Goal: Task Accomplishment & Management: Manage account settings

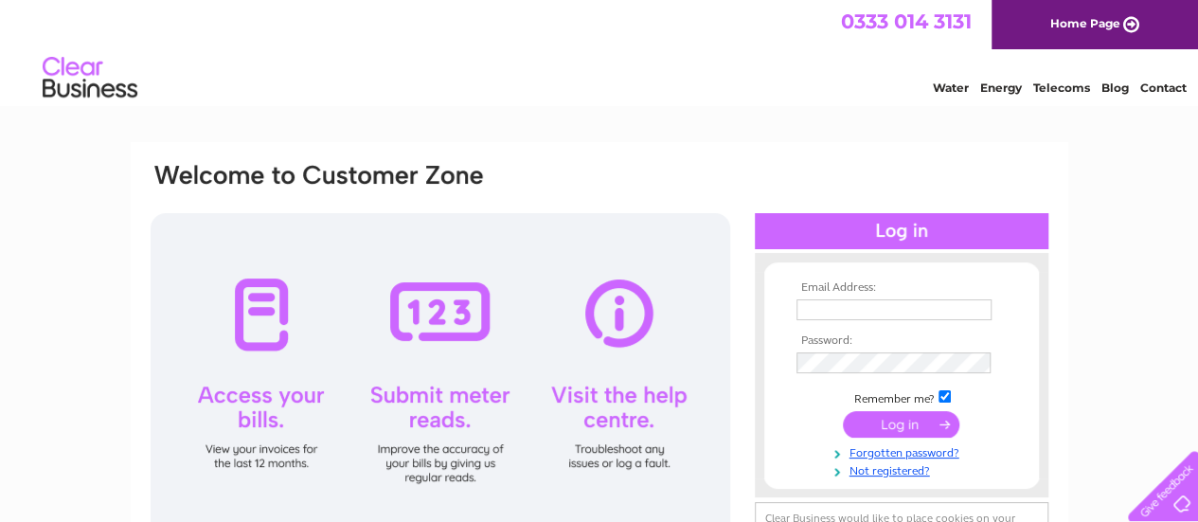
type input "[EMAIL_ADDRESS][DOMAIN_NAME]"
click at [891, 431] on input "submit" at bounding box center [901, 424] width 116 height 27
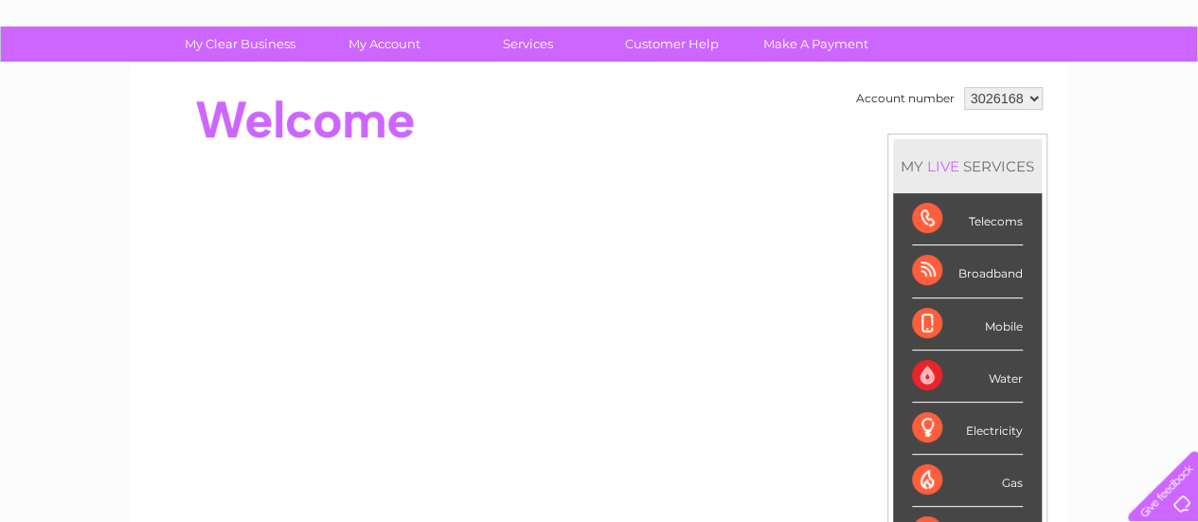
scroll to position [112, 0]
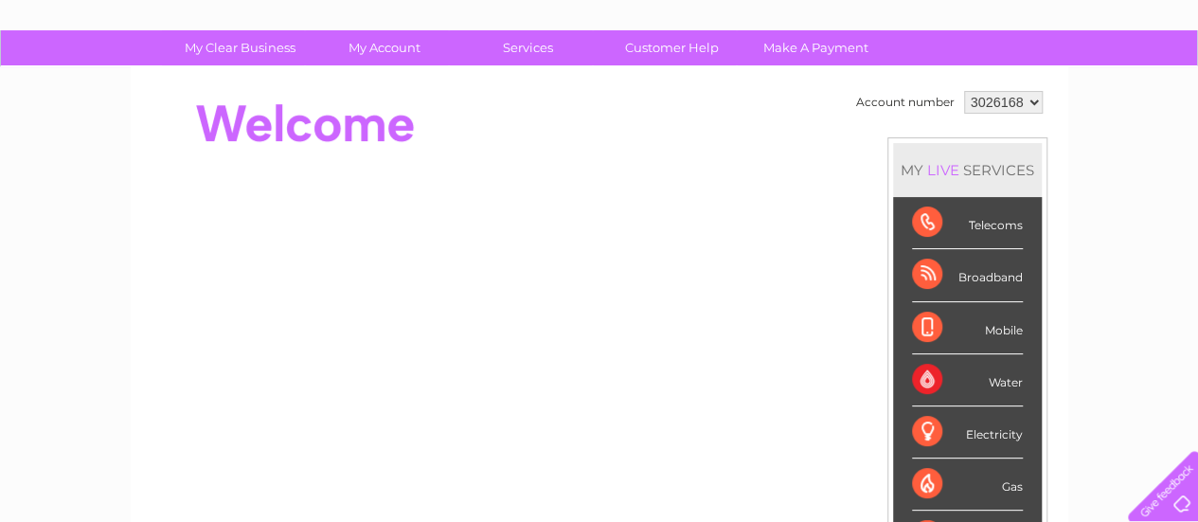
click at [912, 381] on div "Water" at bounding box center [967, 380] width 111 height 52
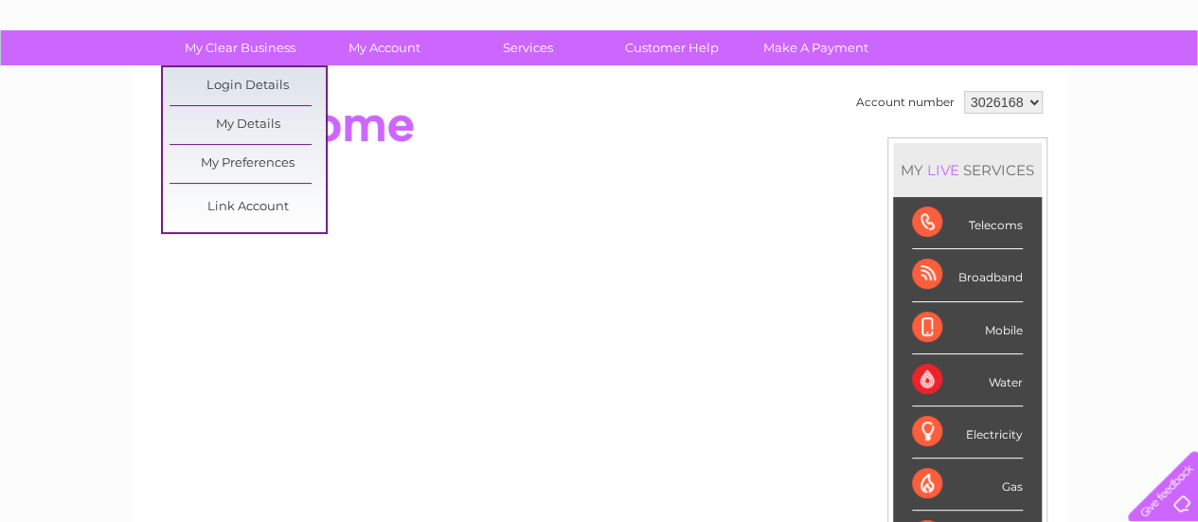
click at [247, 45] on link "My Clear Business" at bounding box center [240, 47] width 156 height 35
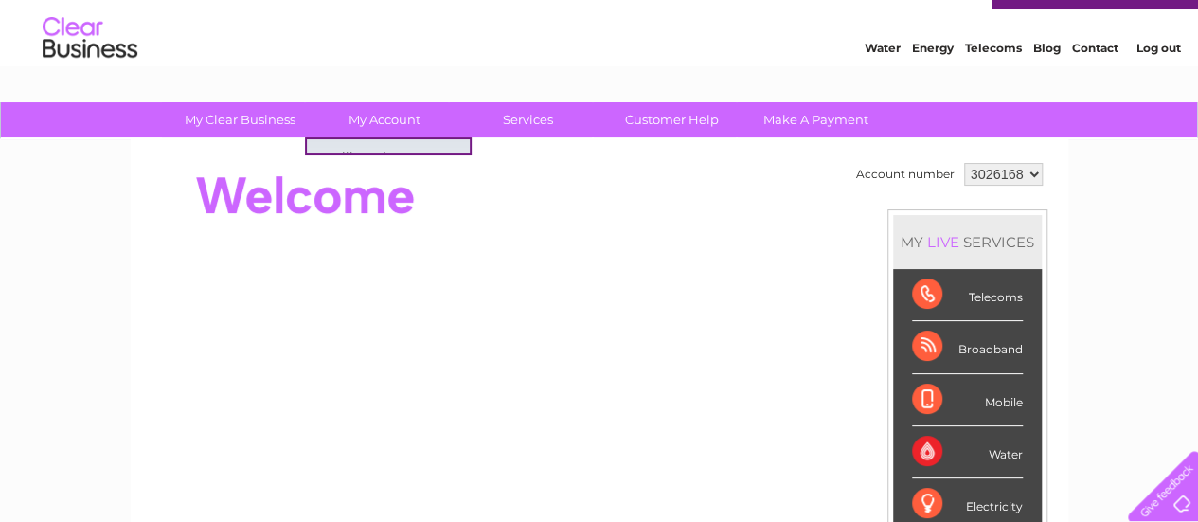
scroll to position [47, 0]
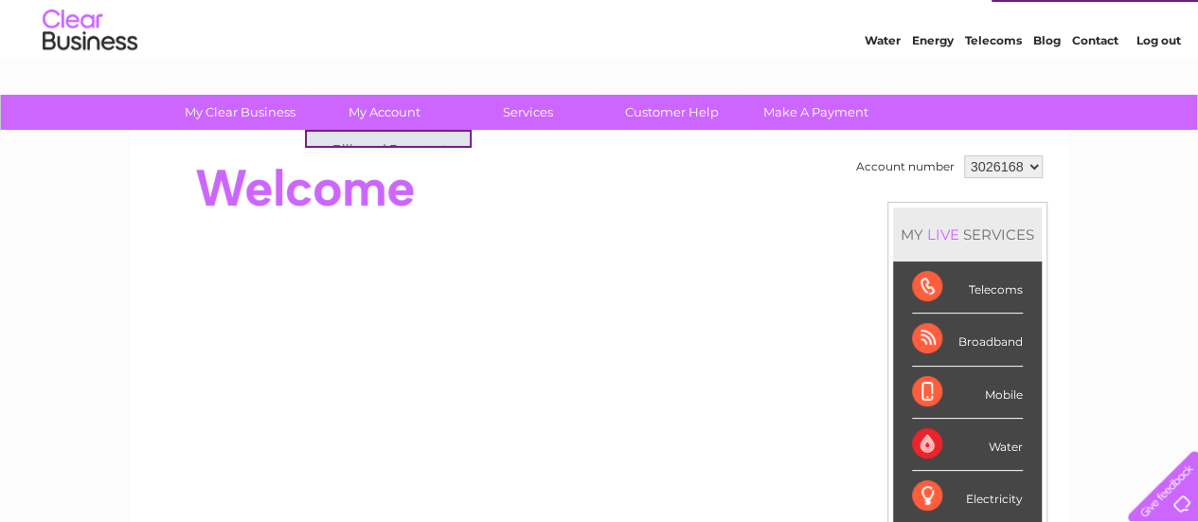
click at [392, 142] on link "Bills and Payments" at bounding box center [391, 151] width 156 height 38
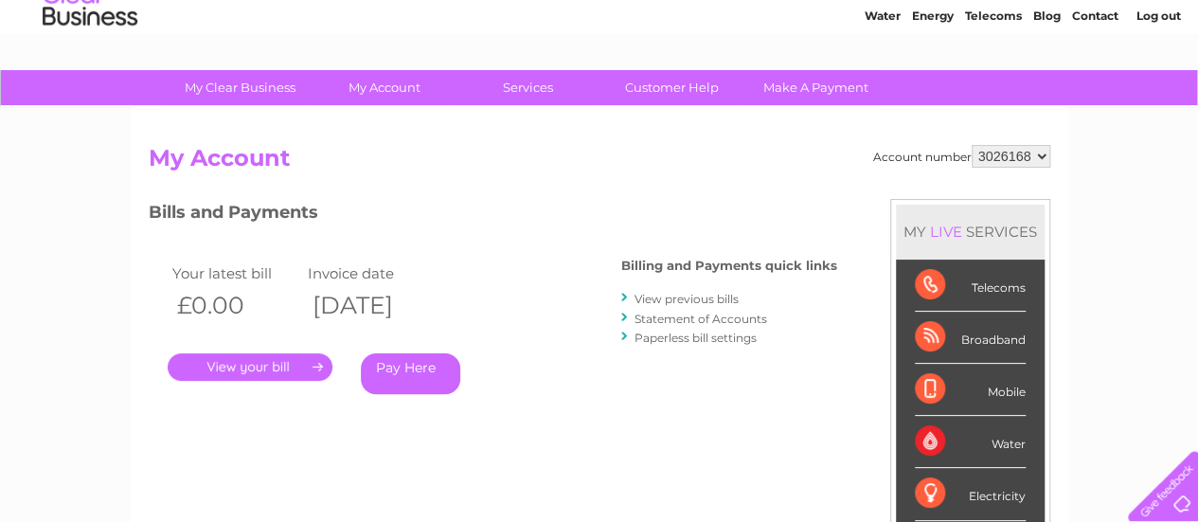
scroll to position [66, 0]
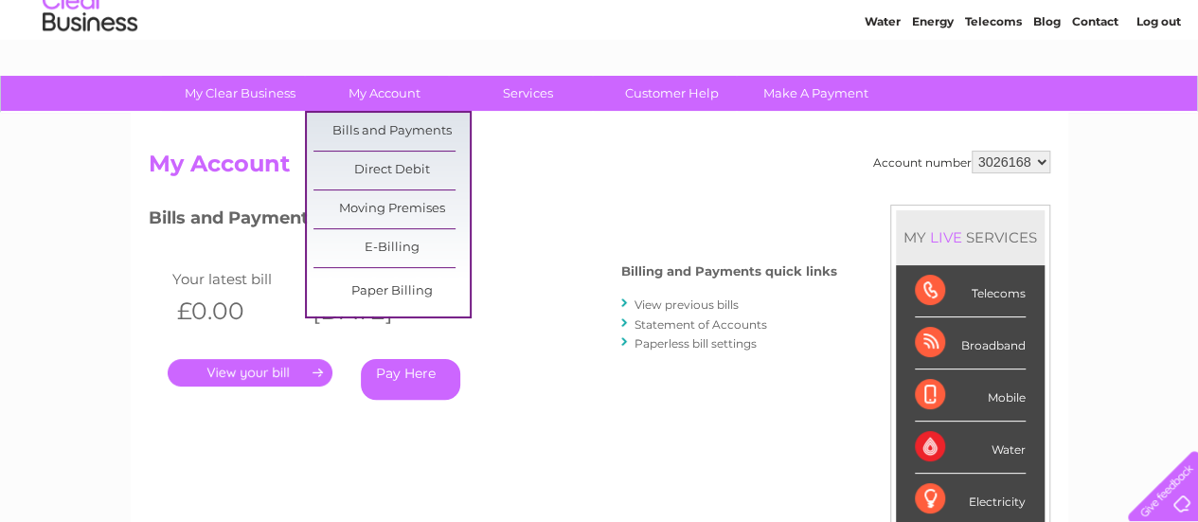
click at [357, 136] on link "Bills and Payments" at bounding box center [391, 132] width 156 height 38
click at [377, 128] on link "Bills and Payments" at bounding box center [391, 132] width 156 height 38
click at [387, 96] on link "My Account" at bounding box center [384, 93] width 156 height 35
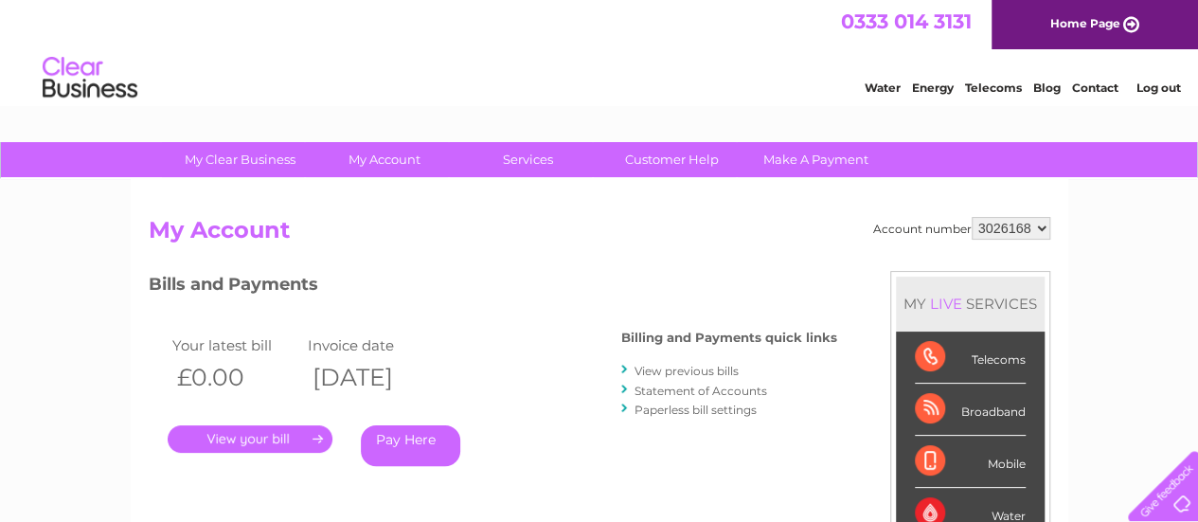
drag, startPoint x: 0, startPoint y: 0, endPoint x: 604, endPoint y: 245, distance: 652.1
click at [604, 245] on h2 "My Account" at bounding box center [600, 235] width 902 height 36
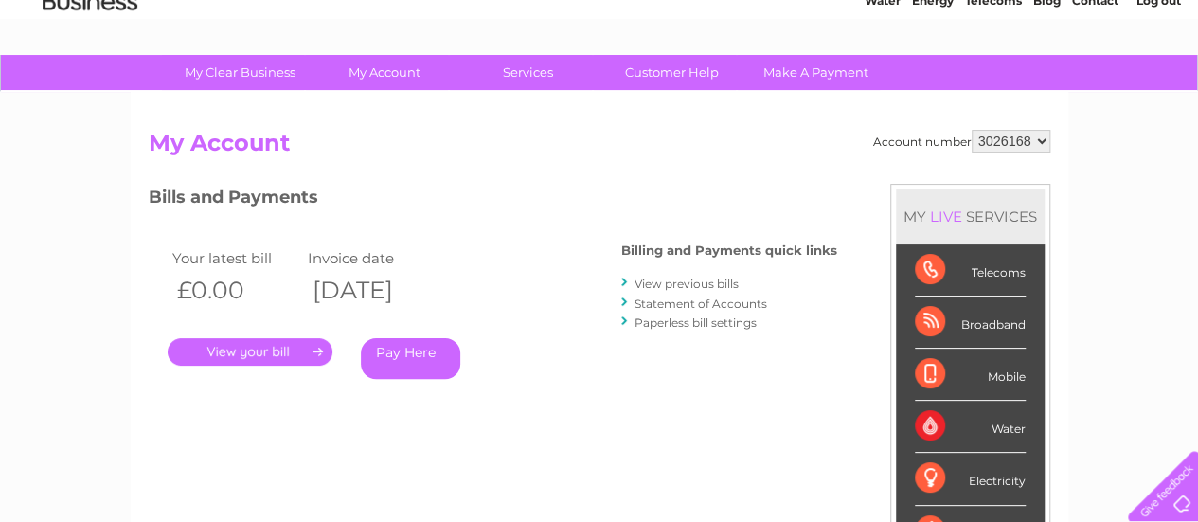
scroll to position [88, 0]
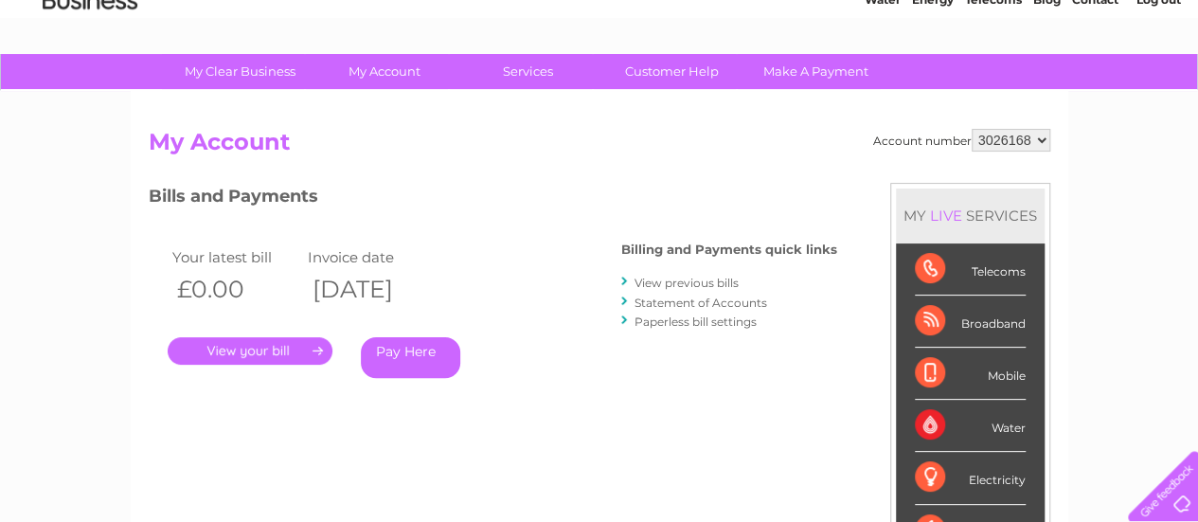
click at [934, 417] on div "Water" at bounding box center [970, 426] width 111 height 52
click at [675, 287] on link "View previous bills" at bounding box center [686, 283] width 104 height 14
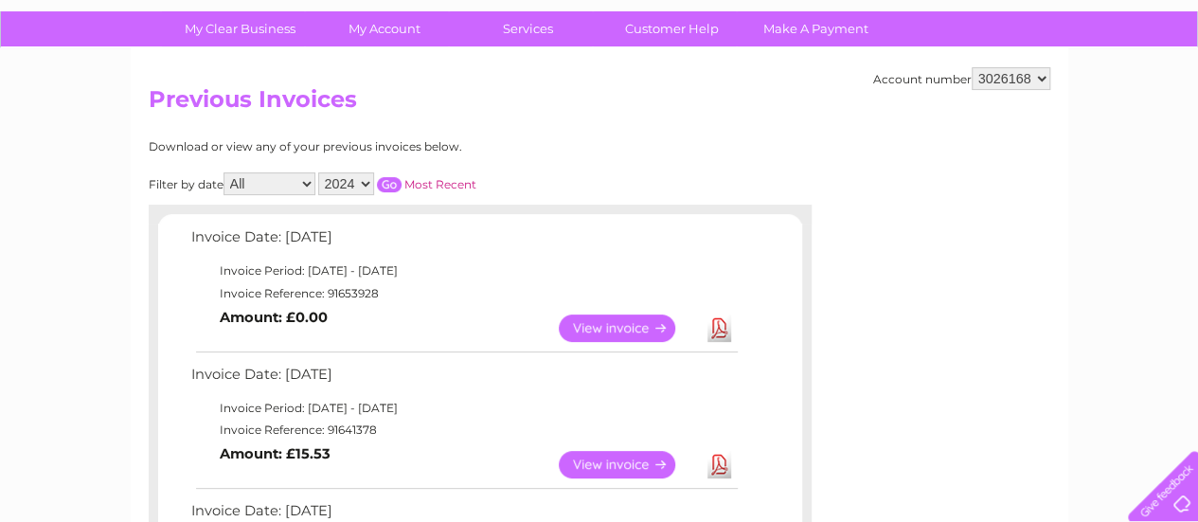
scroll to position [132, 0]
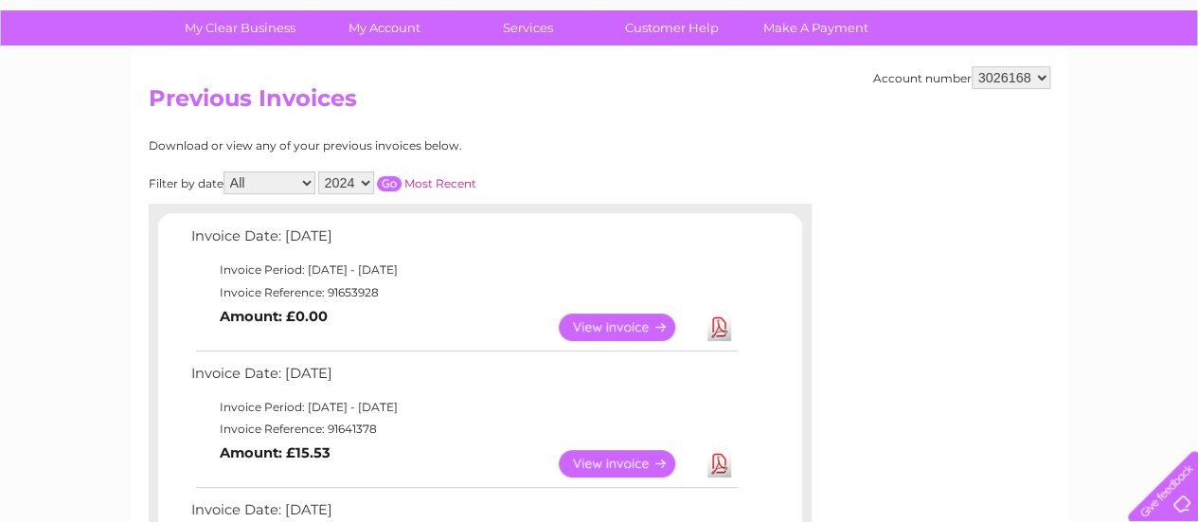
click at [362, 184] on select "2024 2023 2022" at bounding box center [346, 182] width 56 height 23
click at [434, 183] on link "Most Recent" at bounding box center [440, 183] width 72 height 14
